Goal: Task Accomplishment & Management: Manage account settings

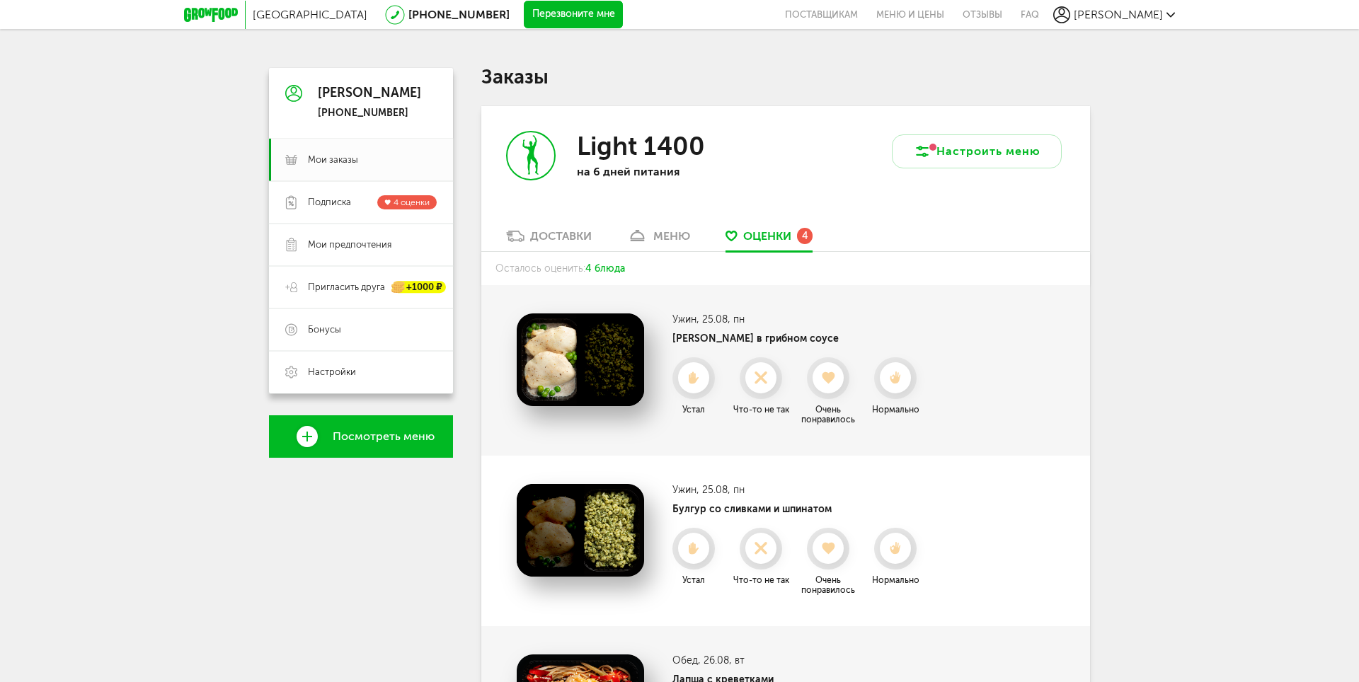
click at [365, 98] on div "[PERSON_NAME]" at bounding box center [369, 93] width 103 height 14
click at [289, 96] on icon at bounding box center [293, 93] width 17 height 106
click at [363, 98] on div "[PERSON_NAME]" at bounding box center [369, 93] width 103 height 14
click at [582, 231] on div "Доставки" at bounding box center [561, 235] width 62 height 13
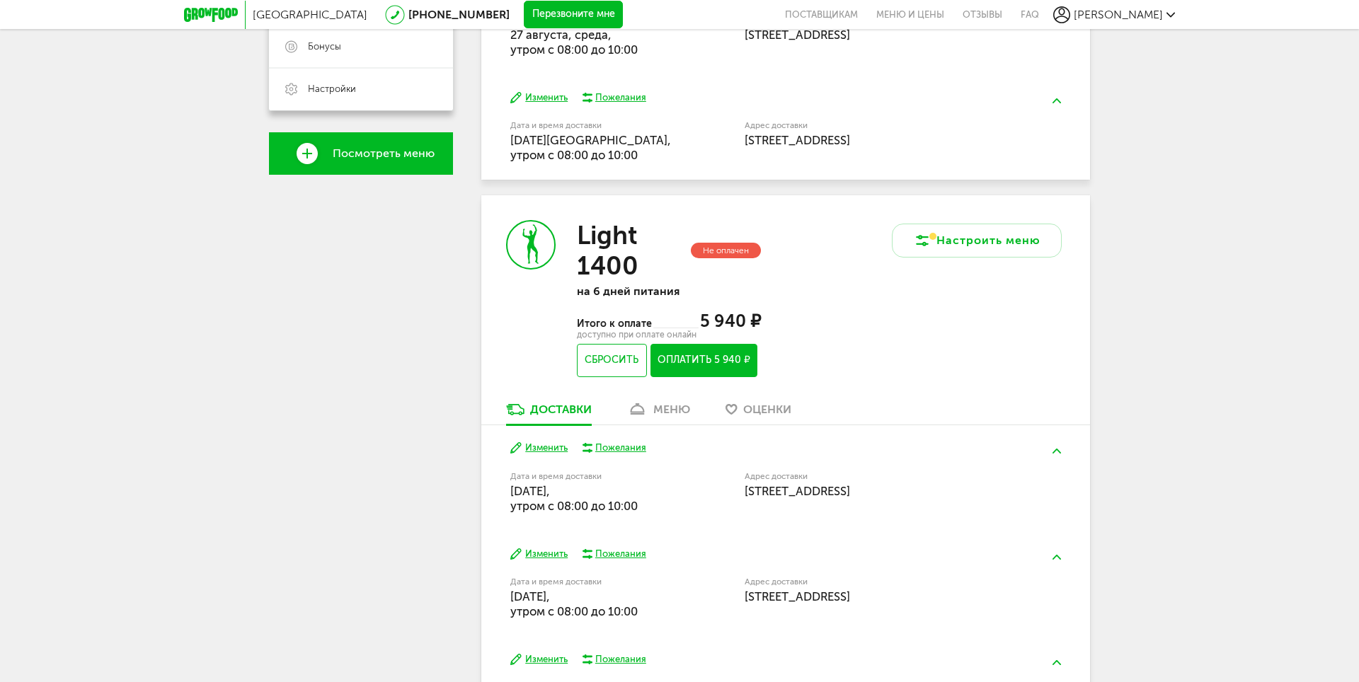
click at [664, 412] on div "меню" at bounding box center [671, 409] width 37 height 13
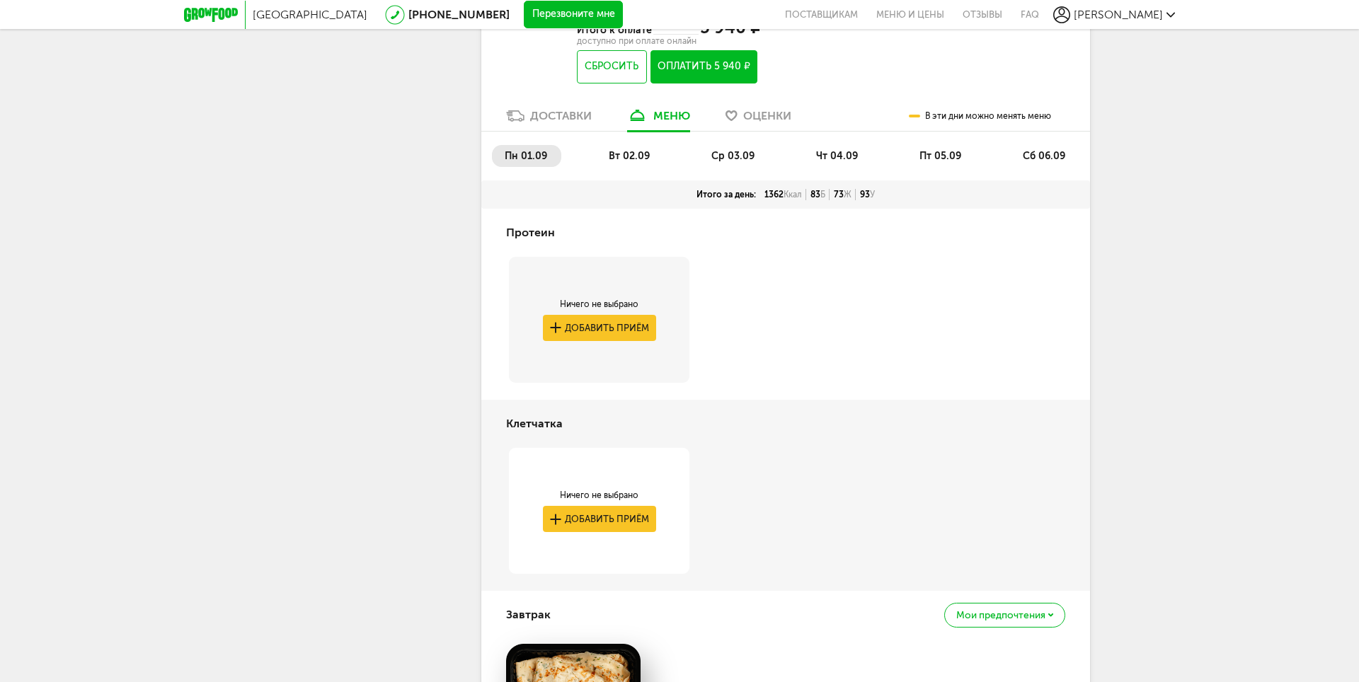
scroll to position [421, 0]
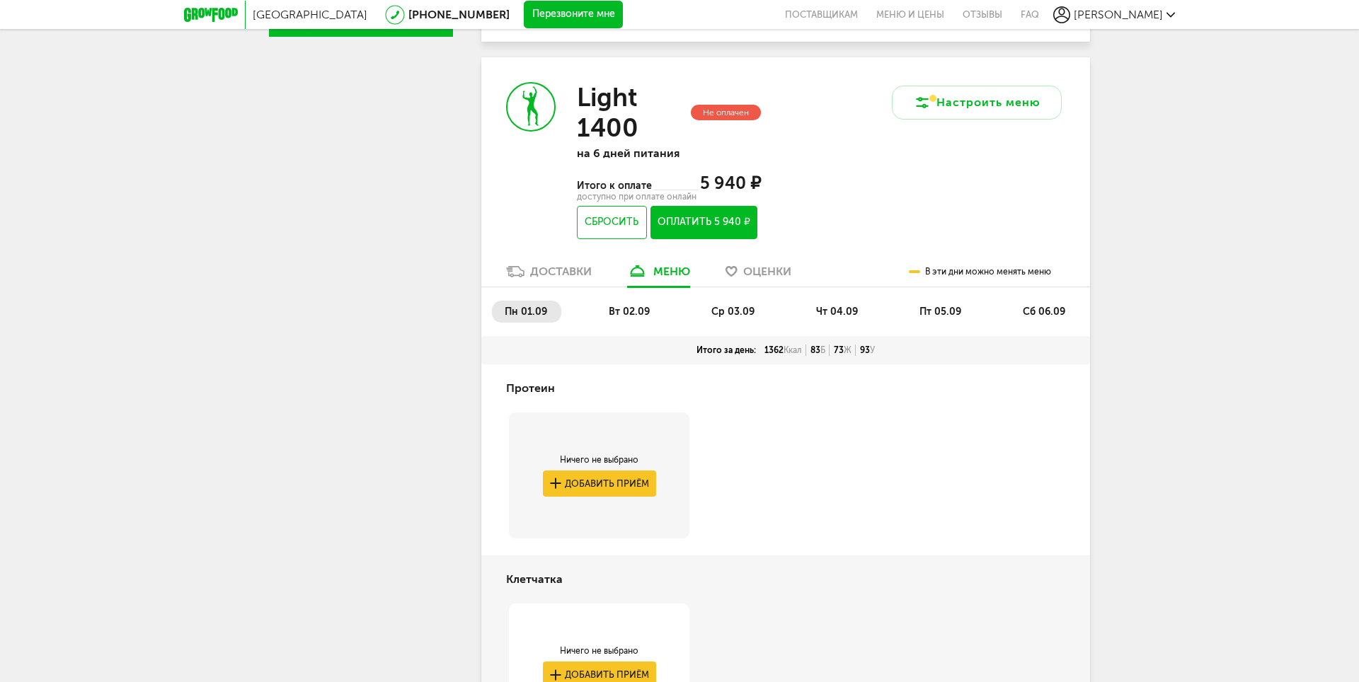
click at [622, 310] on span "вт 02.09" at bounding box center [629, 312] width 41 height 12
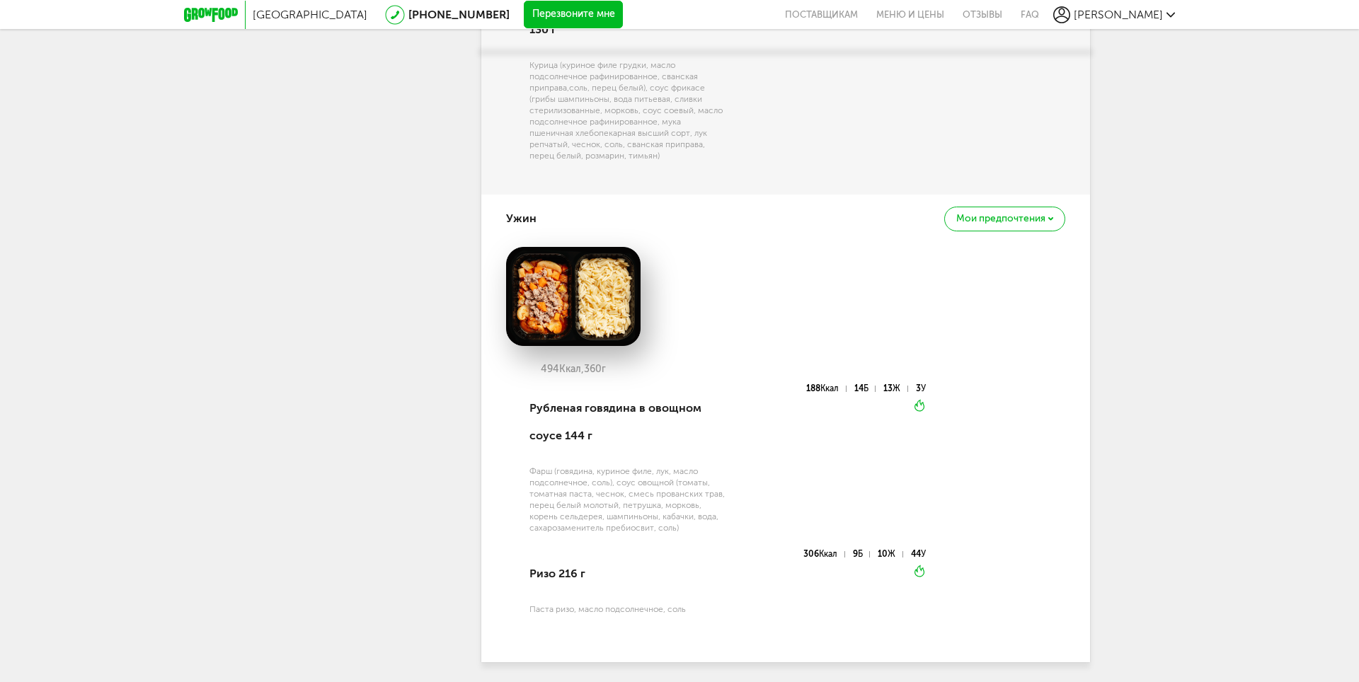
scroll to position [1821, 0]
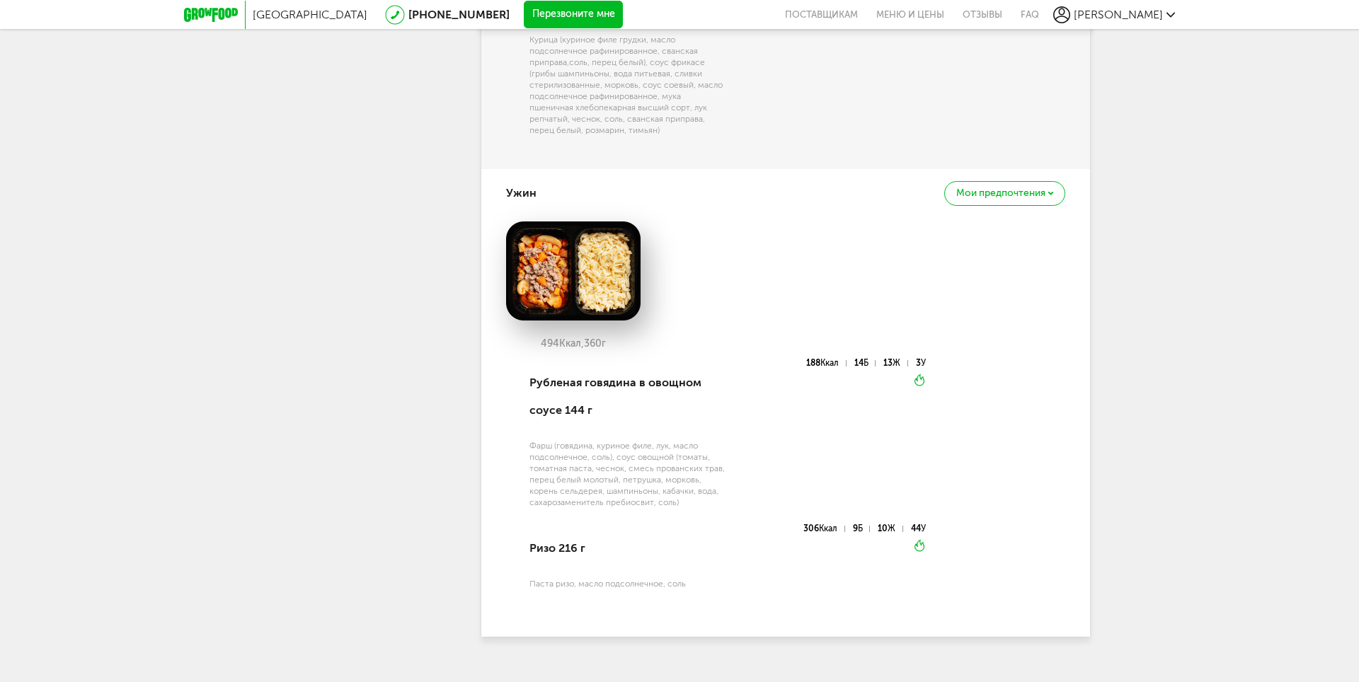
click at [1051, 181] on div "Мои предпочтения" at bounding box center [1004, 193] width 121 height 25
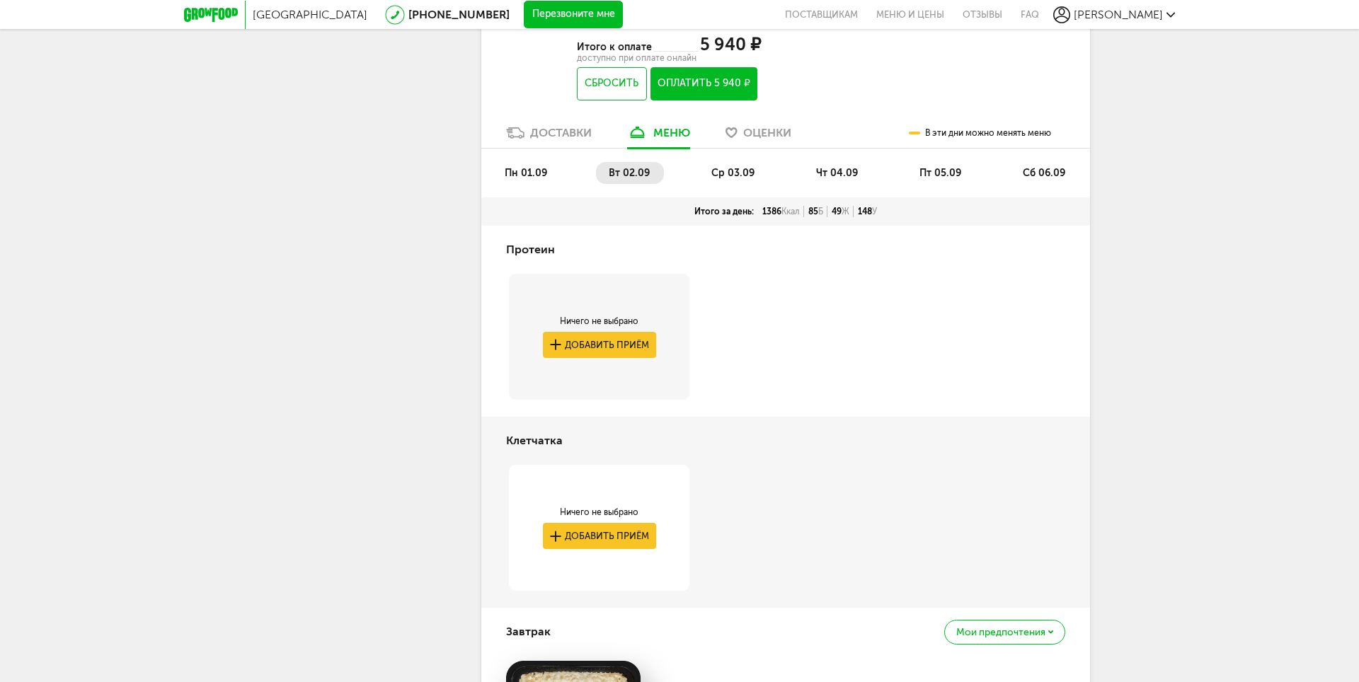
scroll to position [405, 0]
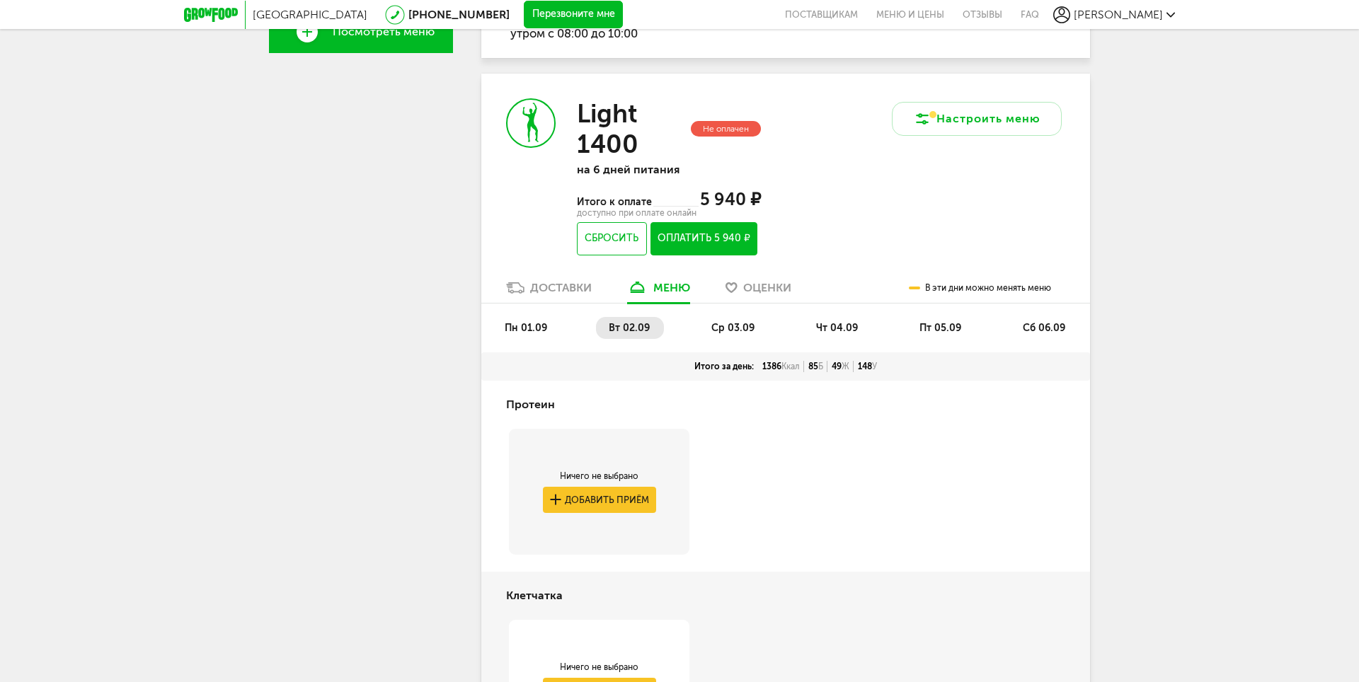
click at [745, 326] on span "ср 03.09" at bounding box center [733, 328] width 43 height 12
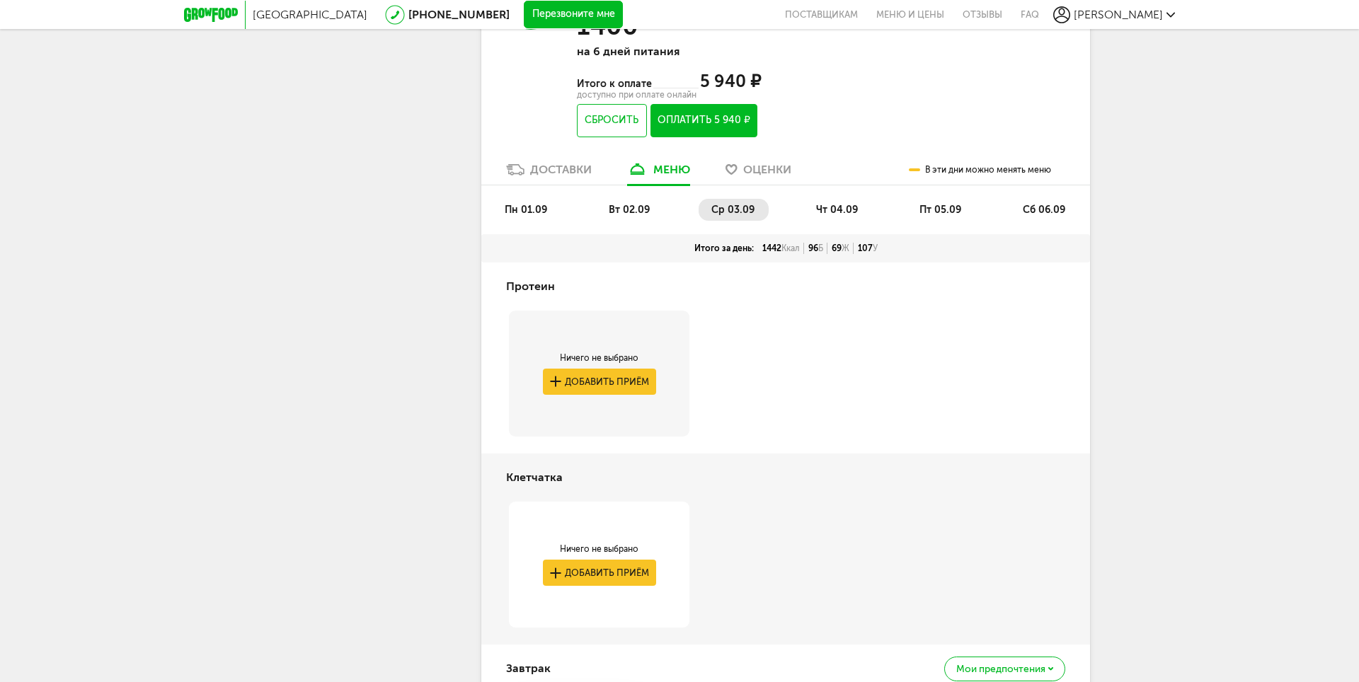
scroll to position [384, 0]
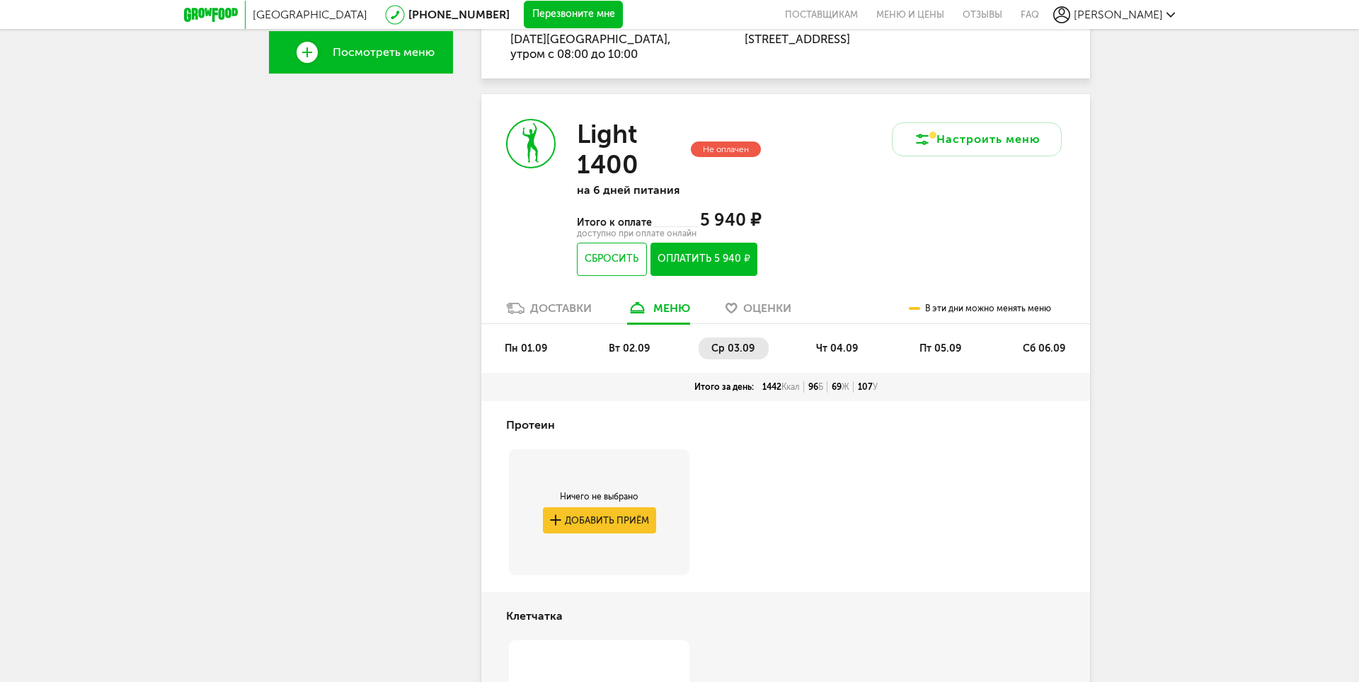
click at [845, 343] on span "чт 04.09" at bounding box center [837, 349] width 42 height 12
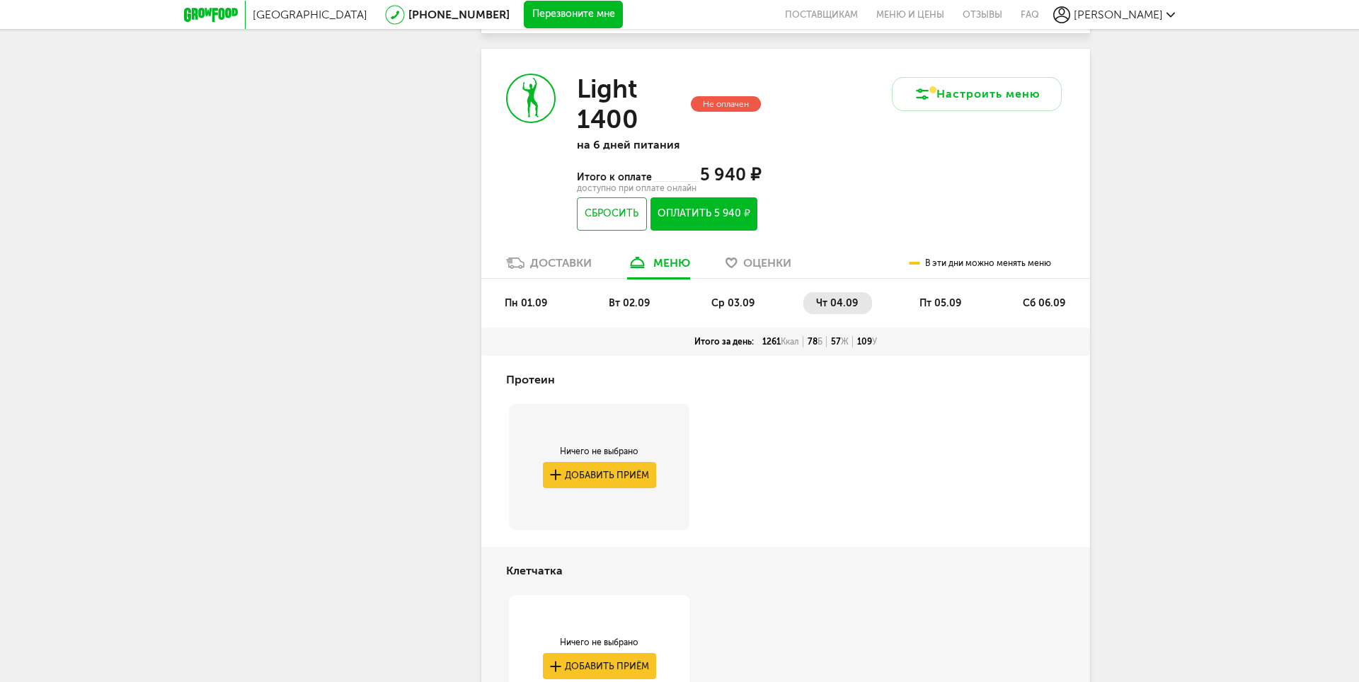
scroll to position [297, 0]
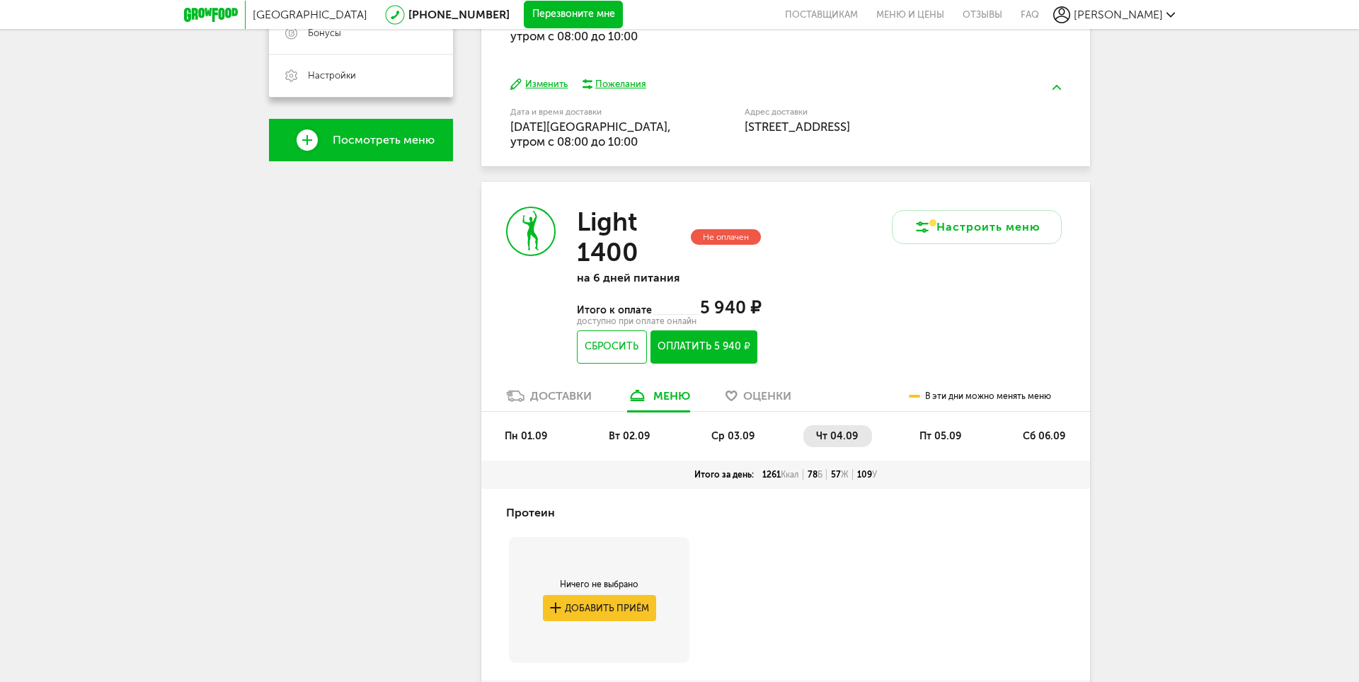
click at [943, 449] on ul "пн 01.09 вт 02.09 ср 03.09 чт 04.09 пт 05.09 сб 06.09" at bounding box center [786, 442] width 588 height 35
click at [951, 437] on span "пт 05.09" at bounding box center [941, 436] width 42 height 12
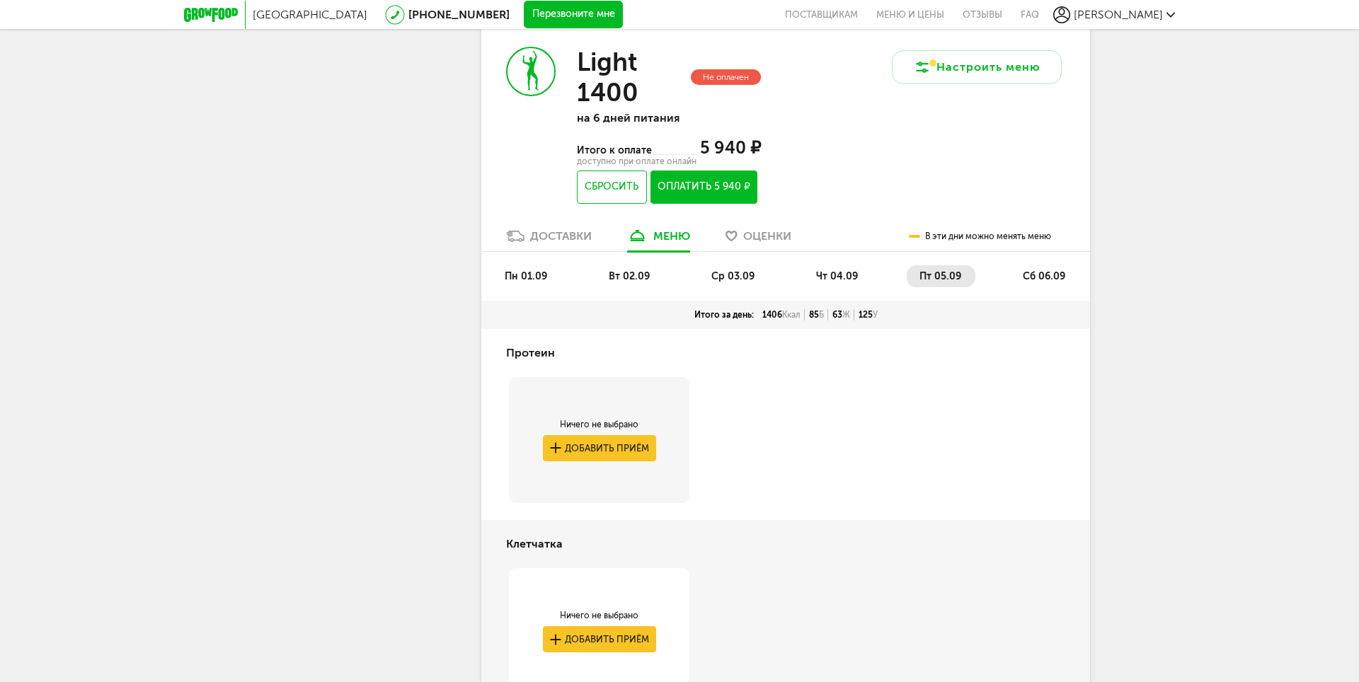
scroll to position [392, 0]
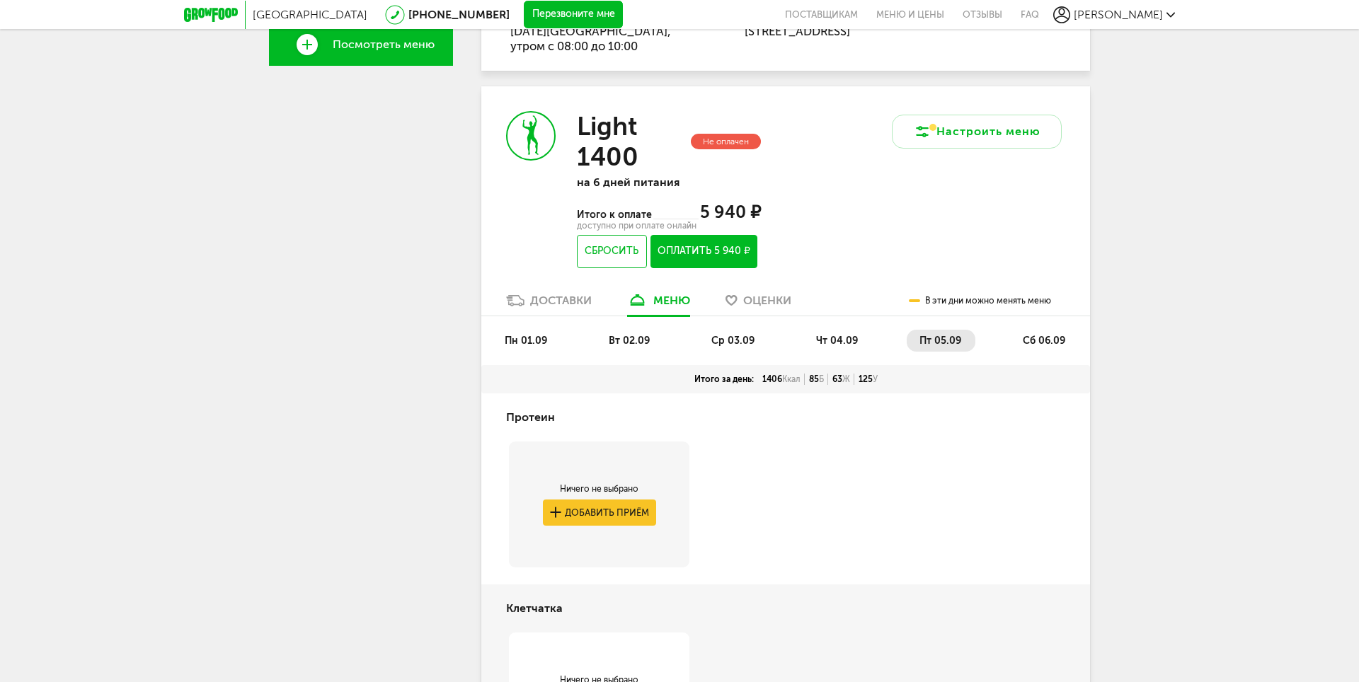
click at [1039, 341] on span "сб 06.09" at bounding box center [1044, 341] width 42 height 12
click at [1000, 132] on button "Настроить меню" at bounding box center [977, 132] width 170 height 34
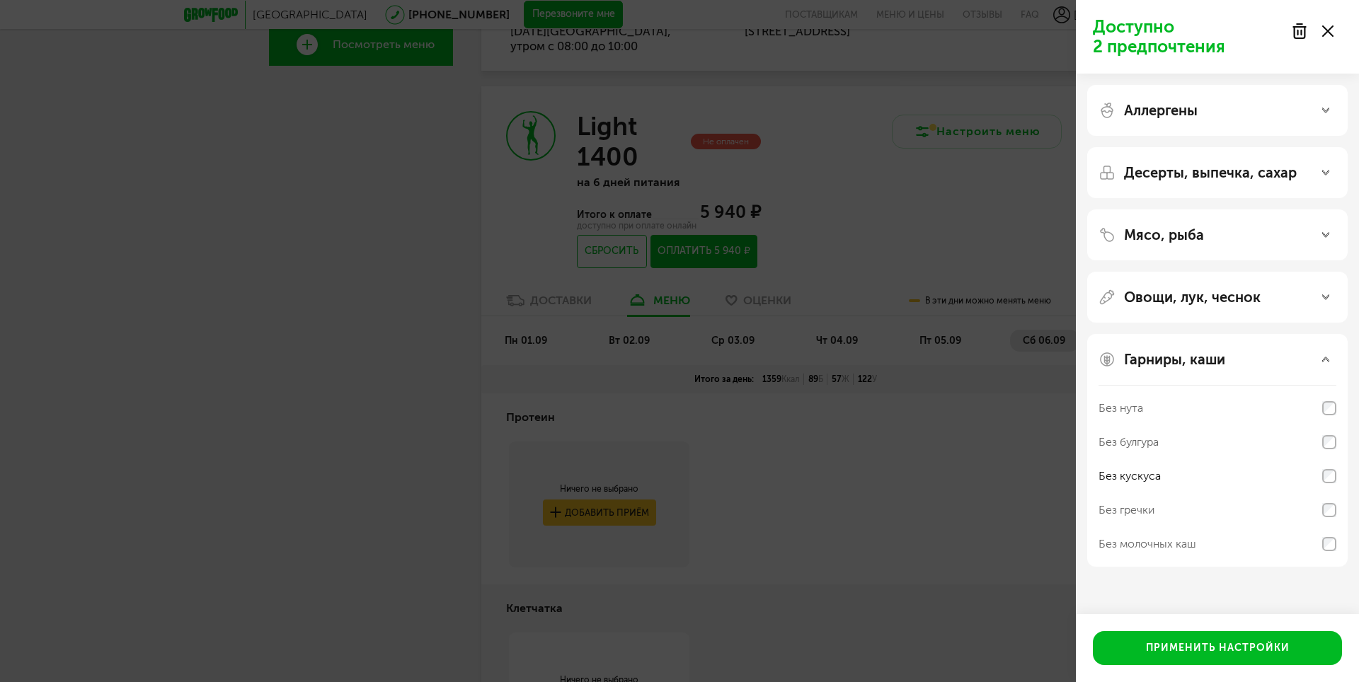
click at [1334, 33] on div at bounding box center [1312, 31] width 59 height 28
click at [971, 621] on div "Доступно 2 предпочтения Аллергены Десерты, выпечка, сахар Мясо, рыба Овощи, лук…" at bounding box center [679, 341] width 1359 height 682
